Goal: Navigation & Orientation: Find specific page/section

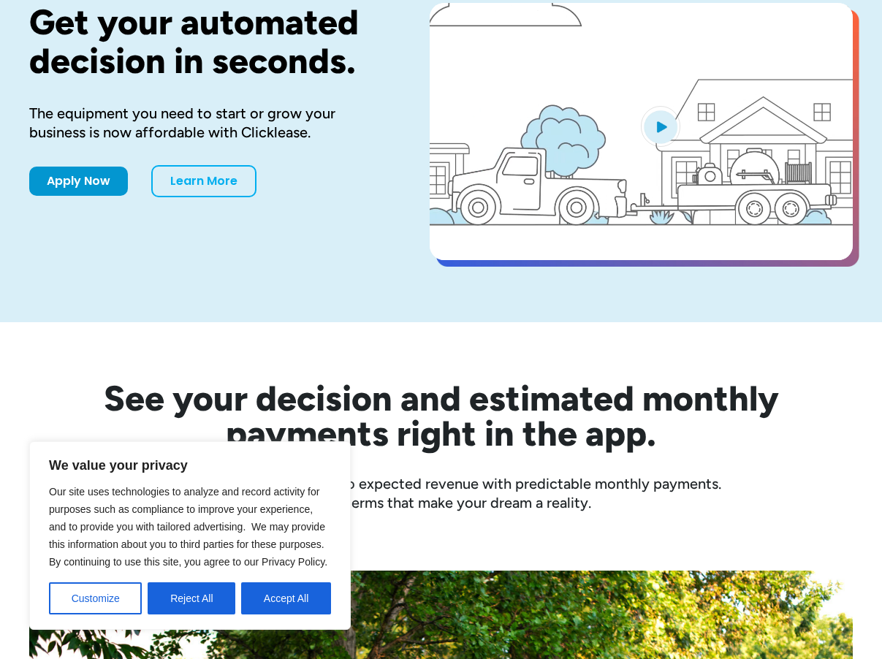
scroll to position [146, 0]
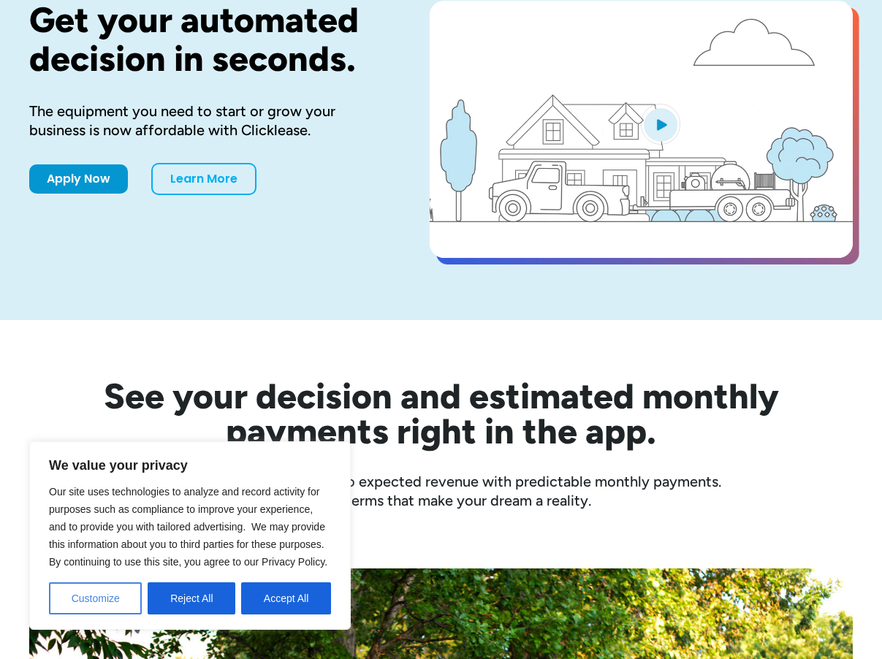
click at [100, 602] on button "Customize" at bounding box center [95, 599] width 93 height 32
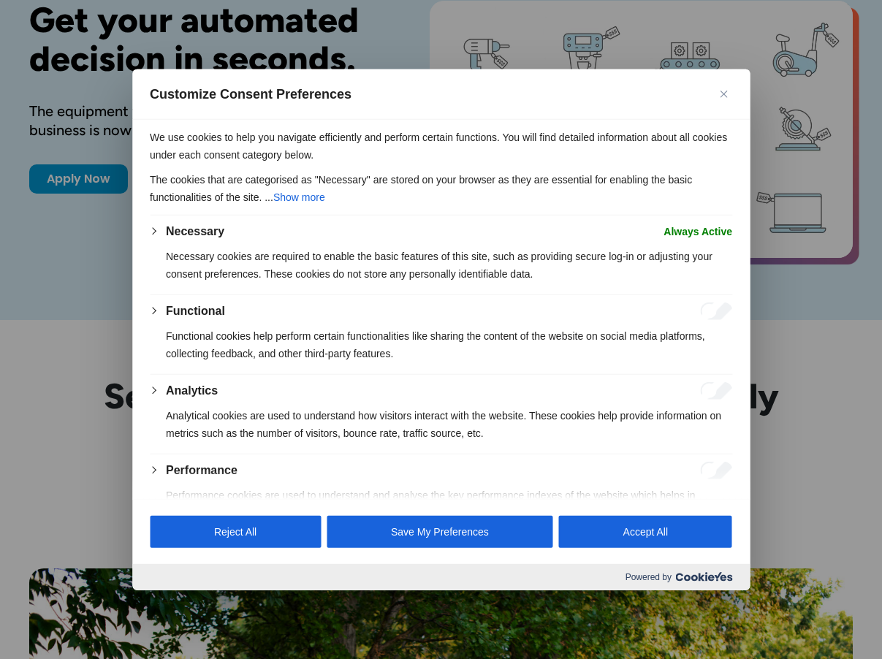
click at [723, 94] on img "Close" at bounding box center [723, 94] width 7 height 7
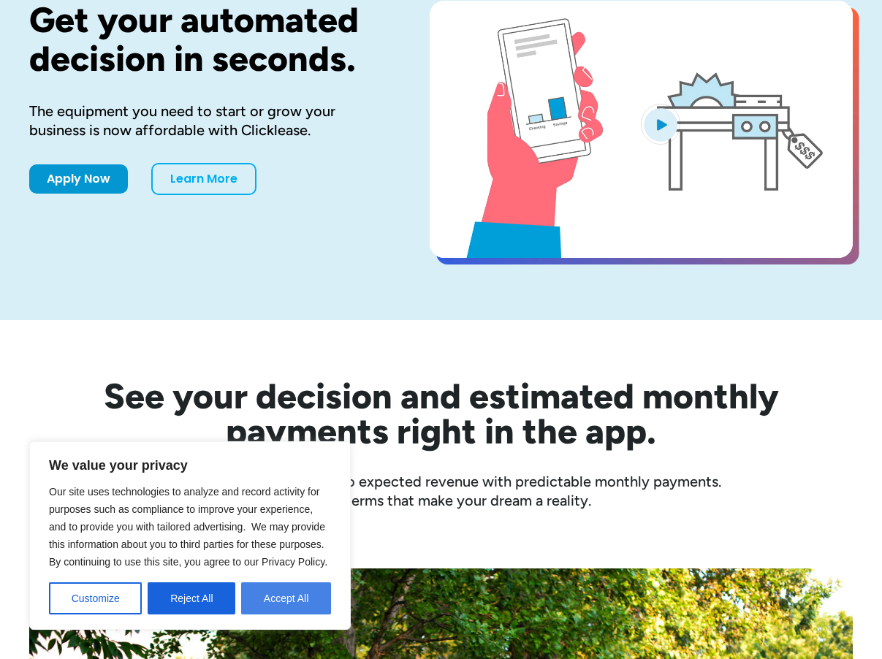
click at [276, 602] on button "Accept All" at bounding box center [286, 599] width 90 height 32
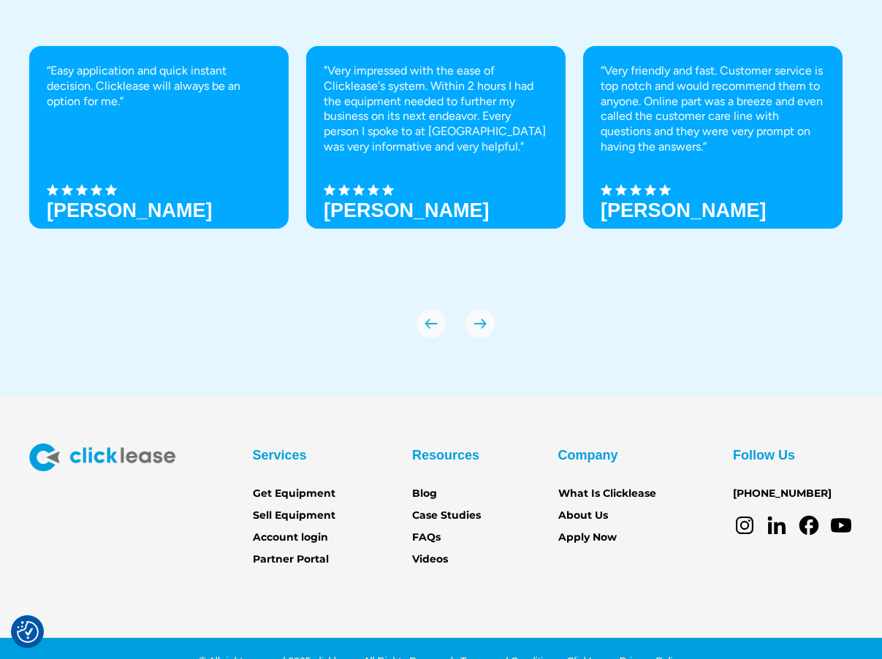
scroll to position [4902, 0]
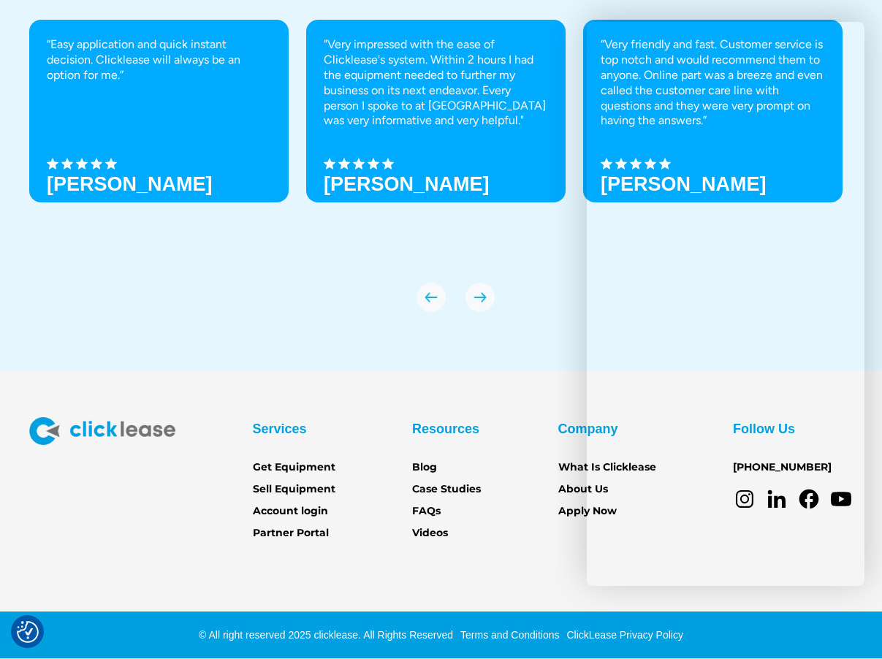
drag, startPoint x: 116, startPoint y: 504, endPoint x: 137, endPoint y: 501, distance: 21.4
click at [117, 504] on div "Services Get Equipment Sell Equipment Account login Partner Portal Resources Bl…" at bounding box center [441, 479] width 824 height 124
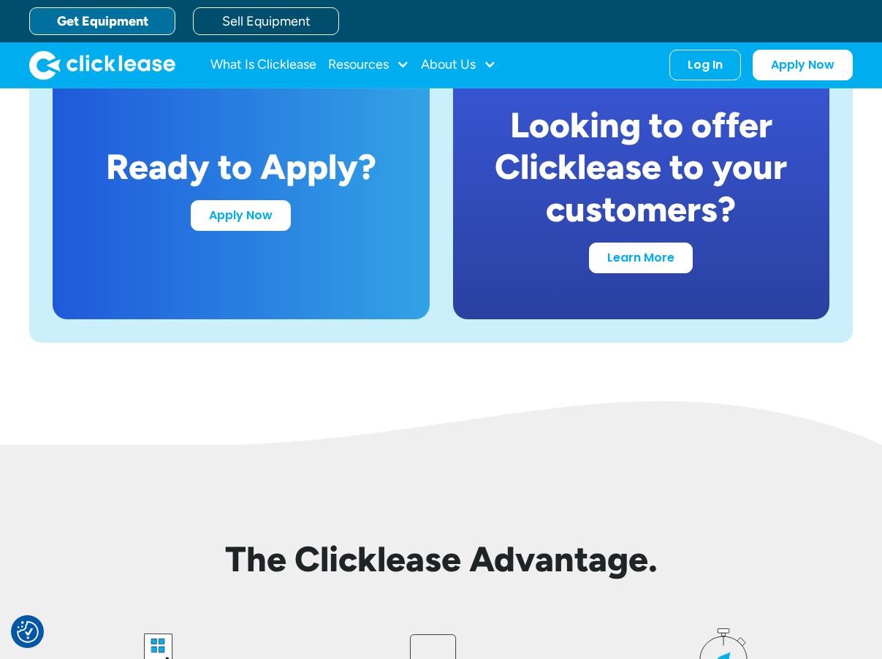
scroll to position [2636, 0]
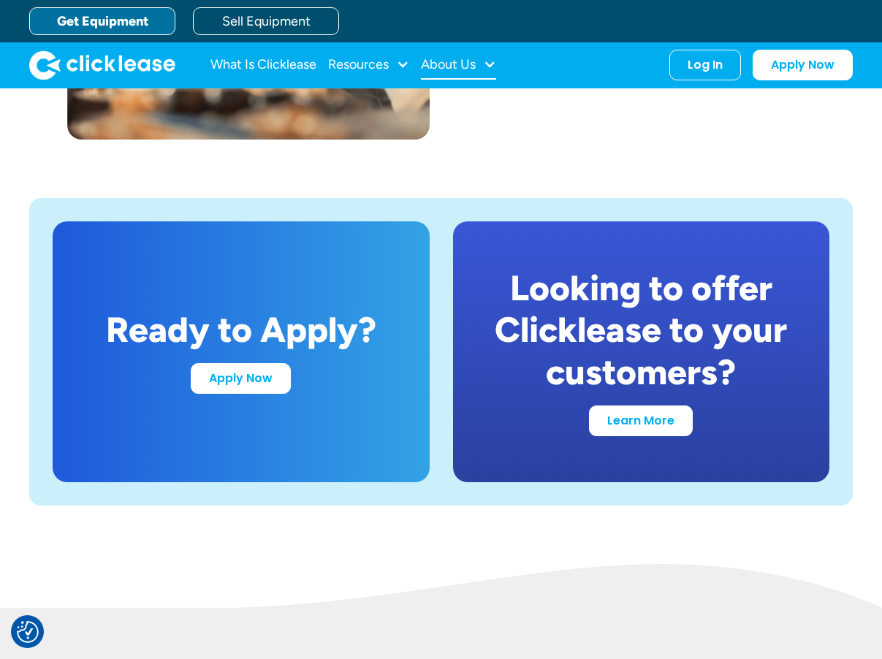
click at [443, 64] on div "About Us" at bounding box center [448, 64] width 55 height 0
click at [352, 64] on div "Resources" at bounding box center [358, 64] width 61 height 0
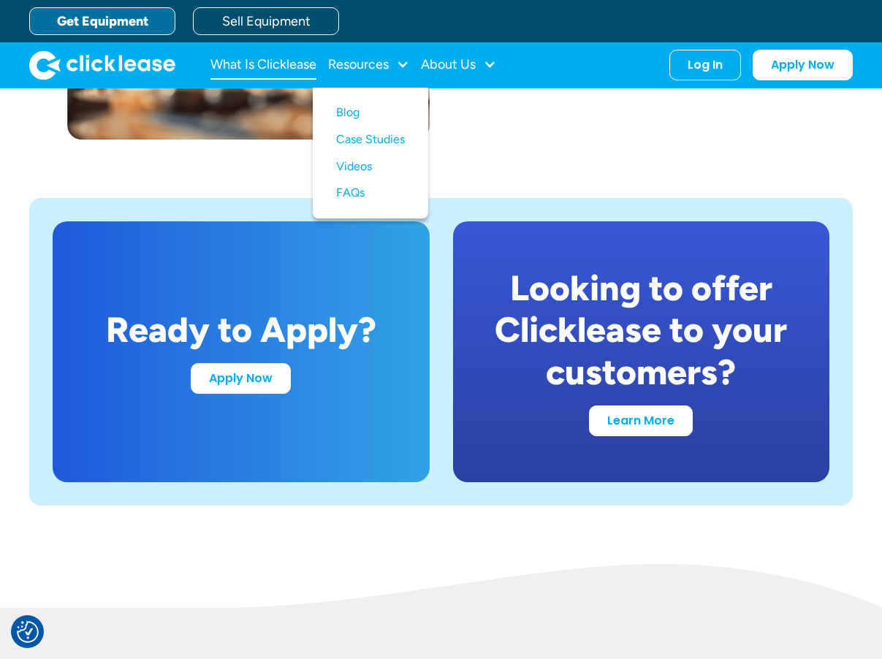
click at [269, 64] on link "What Is Clicklease" at bounding box center [264, 64] width 106 height 29
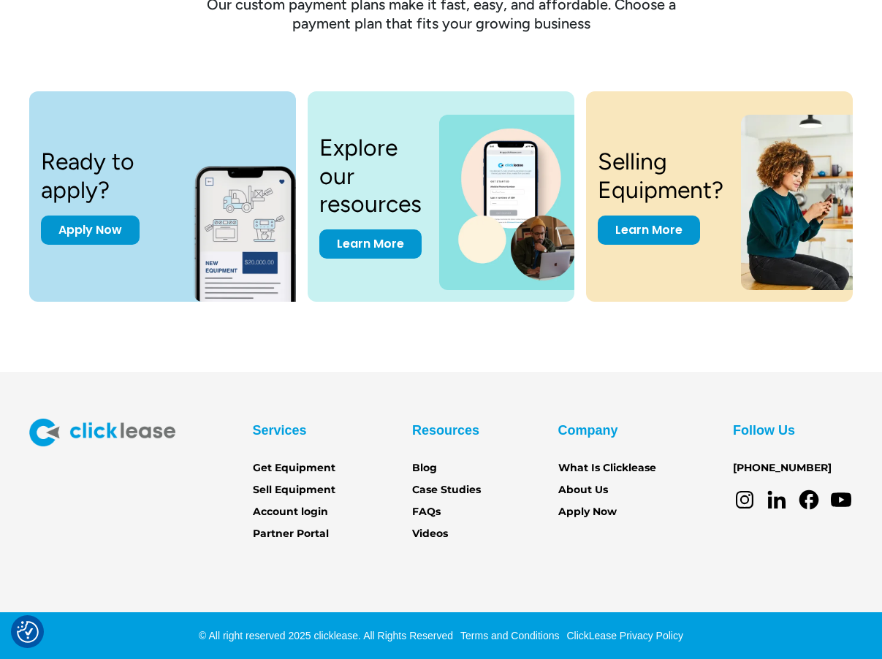
scroll to position [1907, 0]
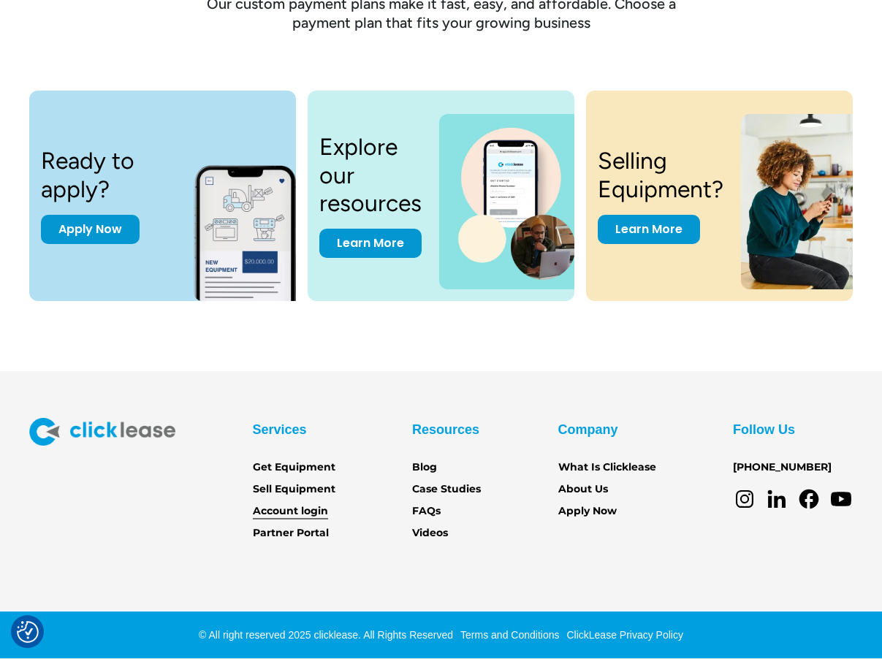
click at [298, 509] on link "Account login" at bounding box center [290, 512] width 75 height 16
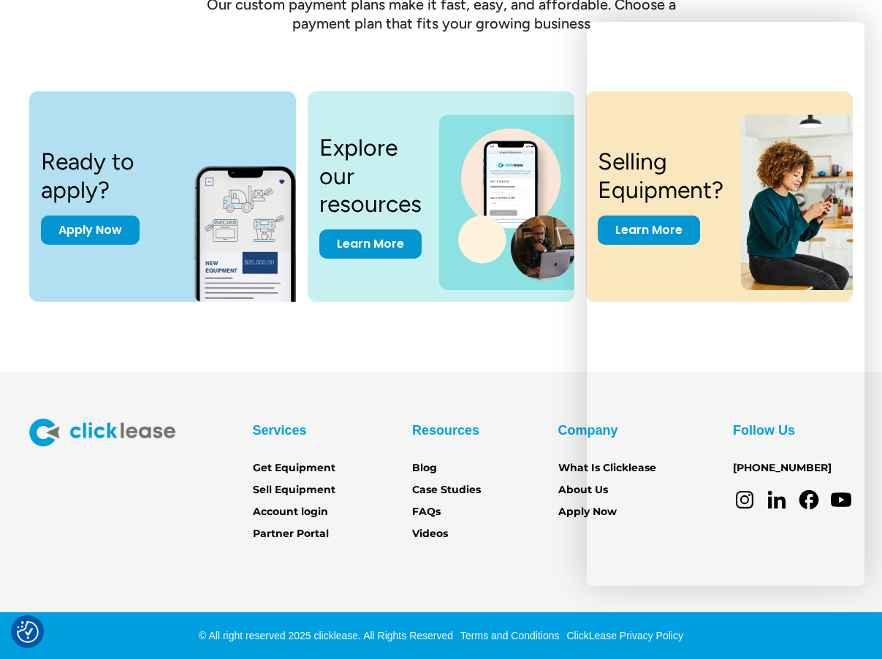
scroll to position [1907, 0]
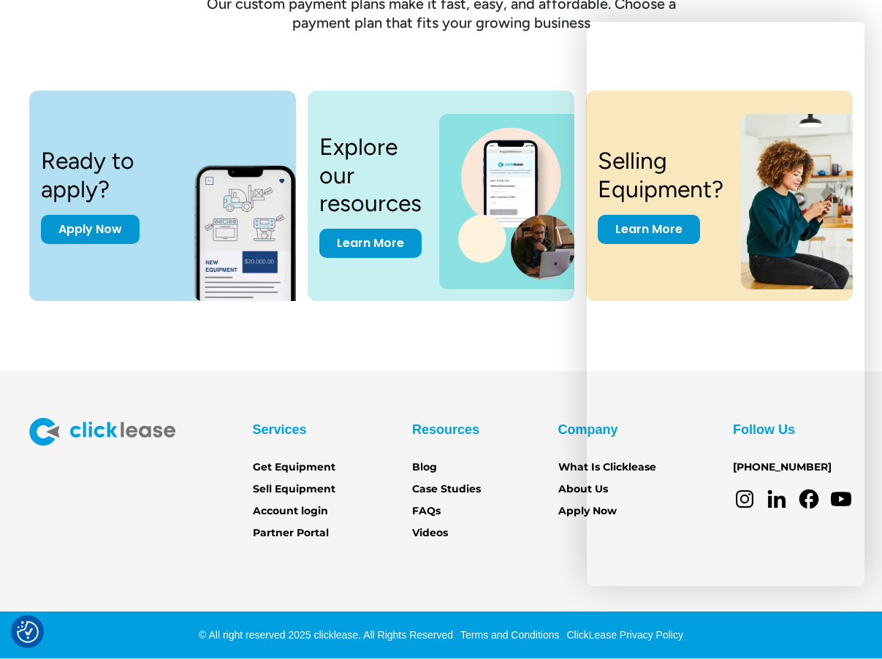
click at [99, 542] on section "Services Get Equipment Sell Equipment Account login Partner Portal Resources Bl…" at bounding box center [441, 515] width 882 height 289
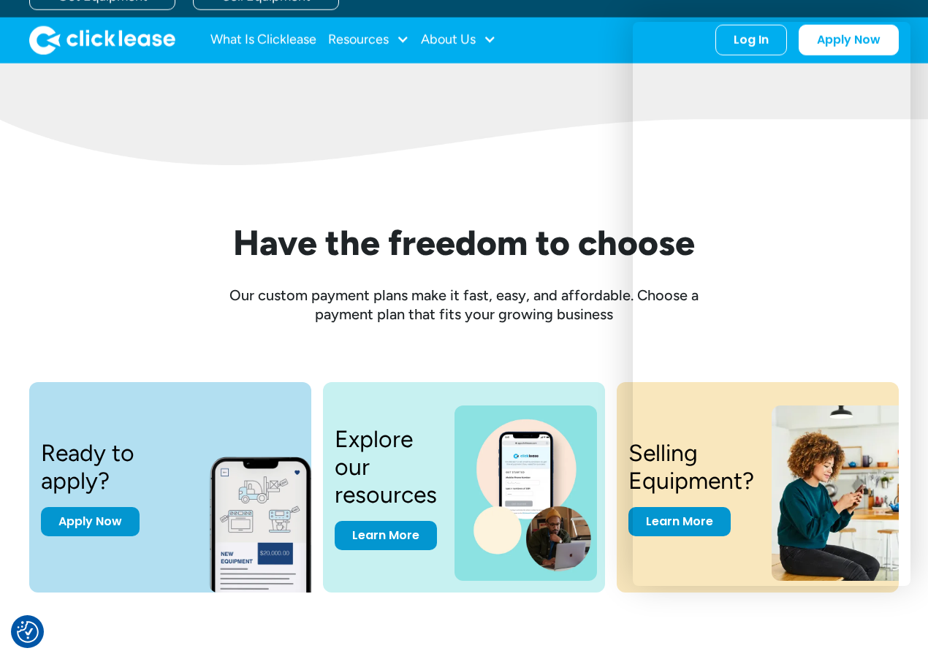
scroll to position [1901, 0]
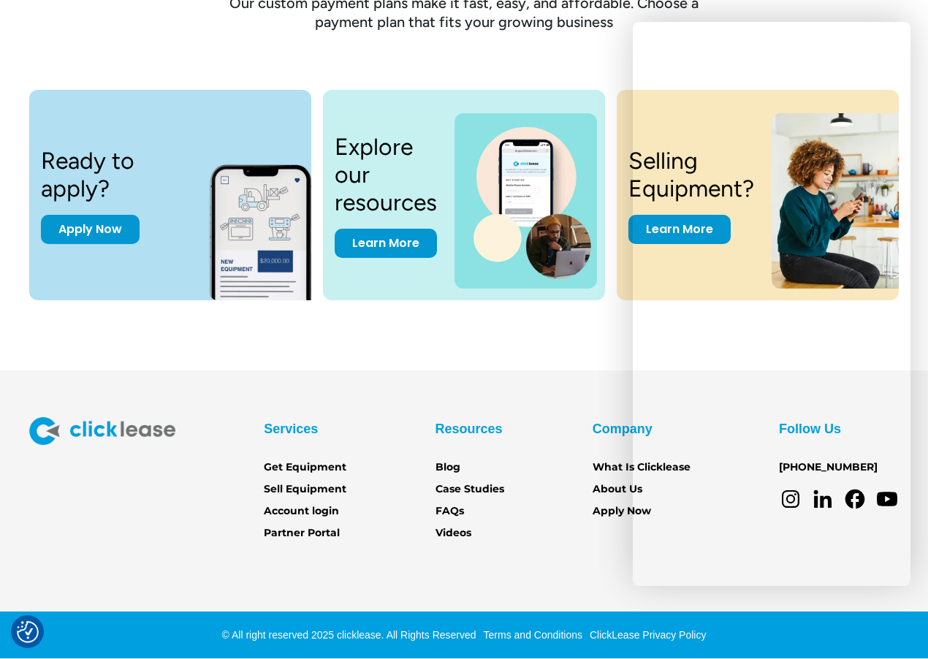
drag, startPoint x: 181, startPoint y: 537, endPoint x: 167, endPoint y: 524, distance: 18.6
click at [181, 536] on div "Services Get Equipment Sell Equipment Account login Partner Portal Resources Bl…" at bounding box center [464, 479] width 870 height 124
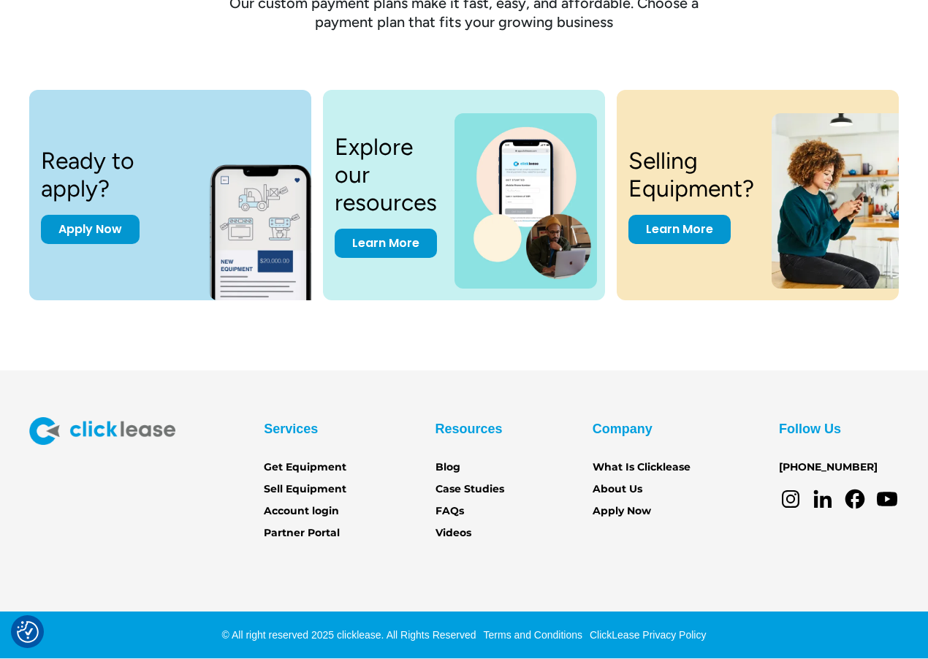
click at [154, 513] on div "Services Get Equipment Sell Equipment Account login Partner Portal Resources Bl…" at bounding box center [464, 479] width 870 height 124
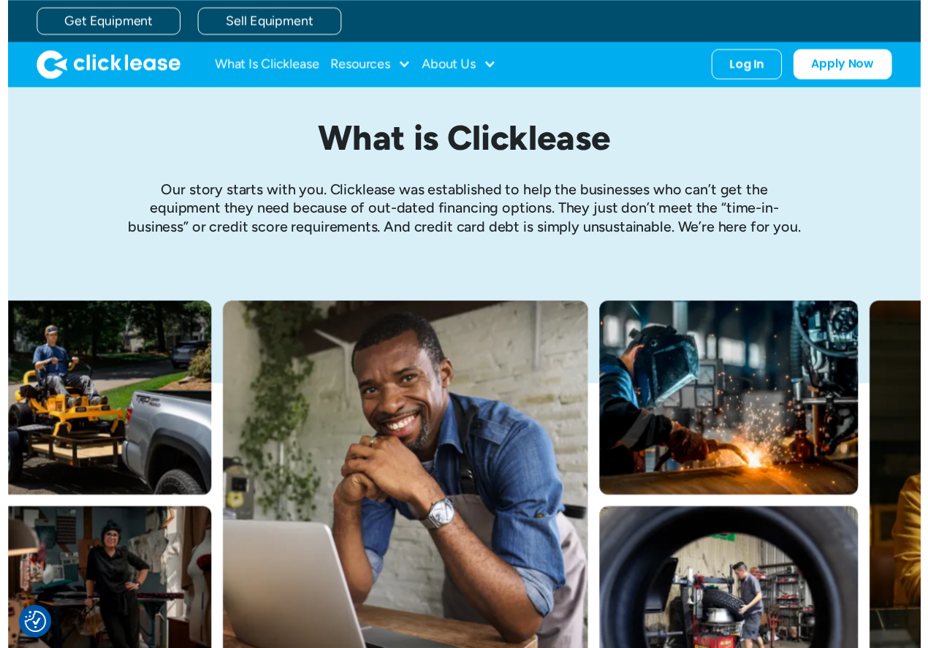
scroll to position [0, 0]
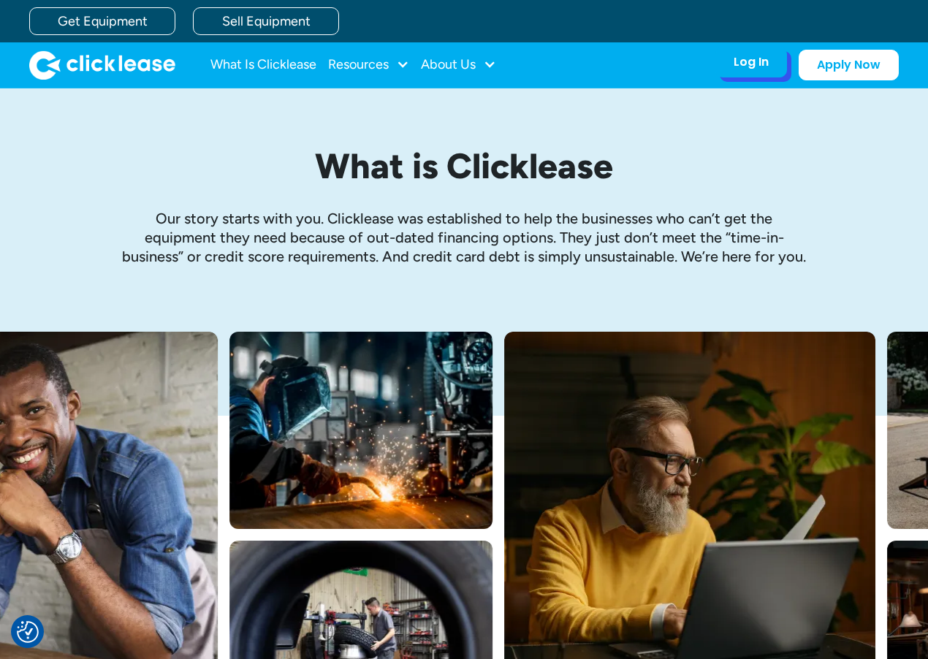
click at [726, 58] on div "Log In Account login I use Clicklease to get my equipment Partner Portal I offe…" at bounding box center [752, 62] width 72 height 31
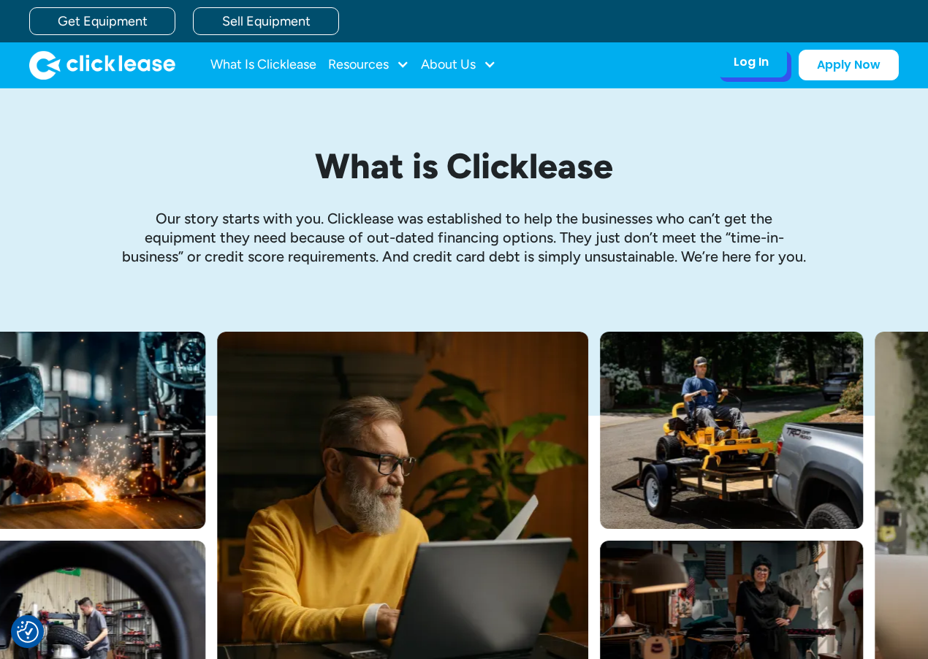
click at [757, 65] on div "Log In" at bounding box center [751, 62] width 35 height 15
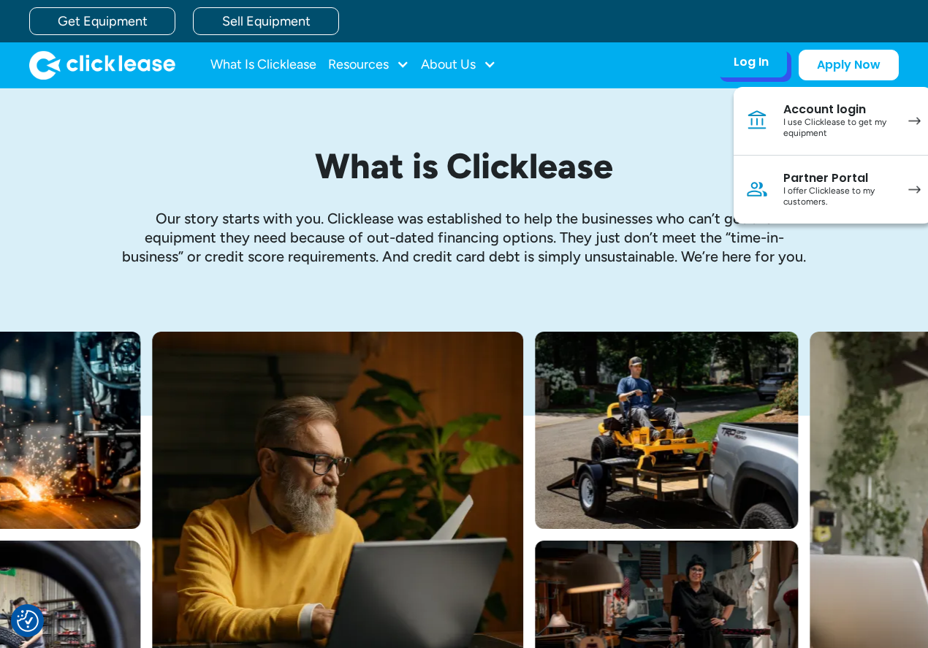
click at [820, 117] on div "I use Clicklease to get my equipment" at bounding box center [839, 128] width 110 height 23
